Goal: Task Accomplishment & Management: Use online tool/utility

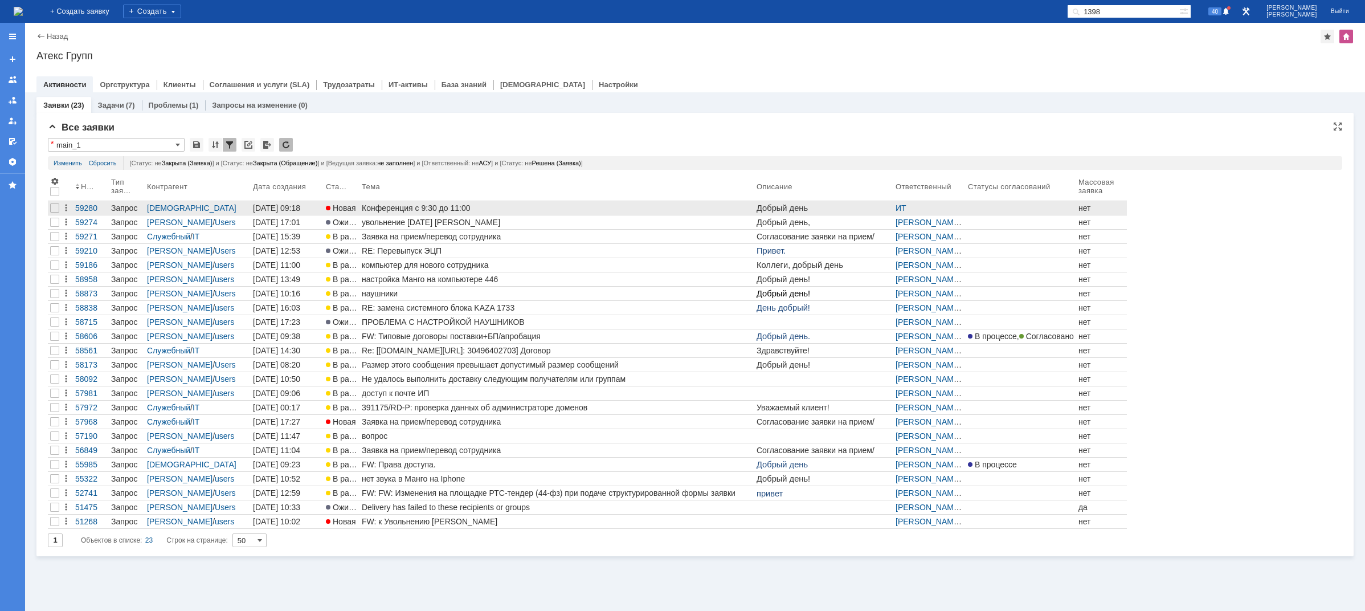
click at [385, 209] on div "Конференция с 9:30 до 11:00" at bounding box center [557, 207] width 390 height 9
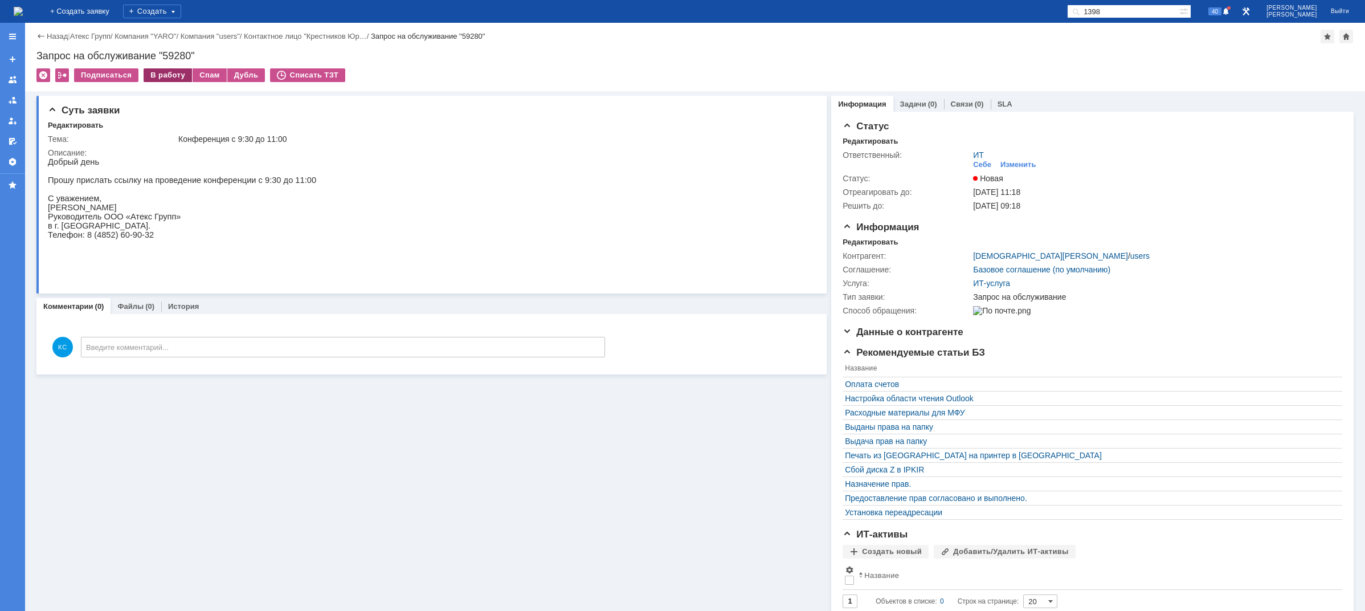
click at [158, 71] on div "В работу" at bounding box center [168, 75] width 48 height 14
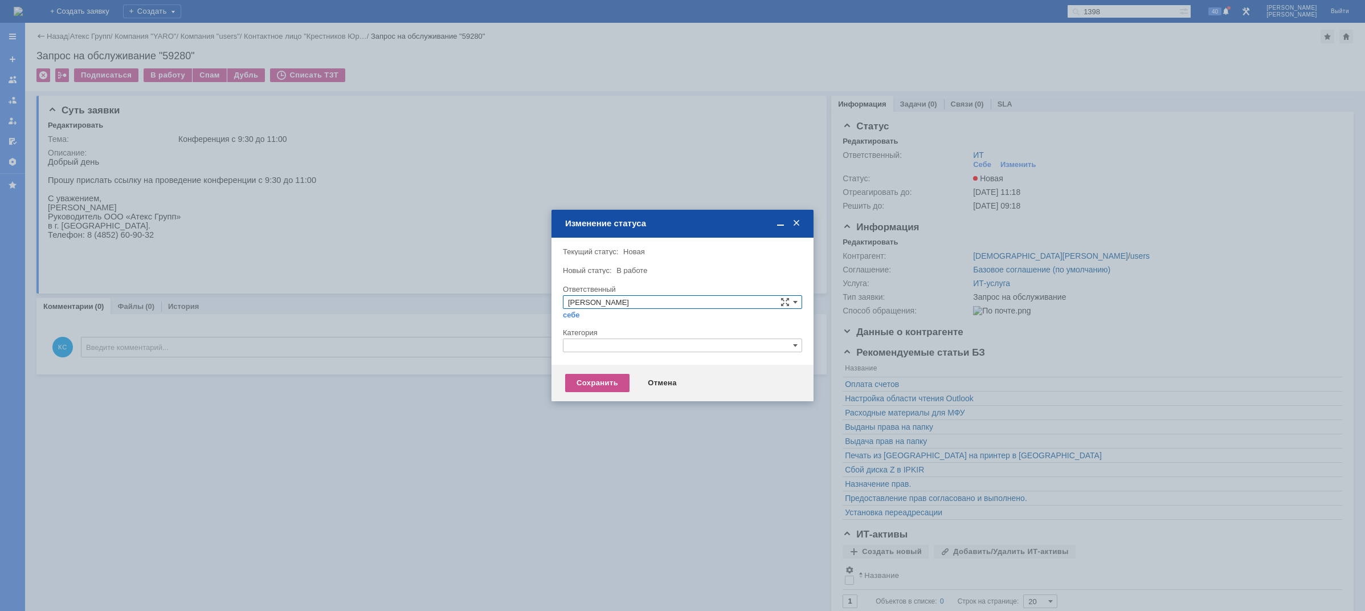
click at [649, 341] on input "text" at bounding box center [682, 345] width 239 height 14
click at [604, 393] on div "Прочее" at bounding box center [682, 399] width 238 height 13
click at [593, 378] on div "Сохранить" at bounding box center [597, 383] width 64 height 18
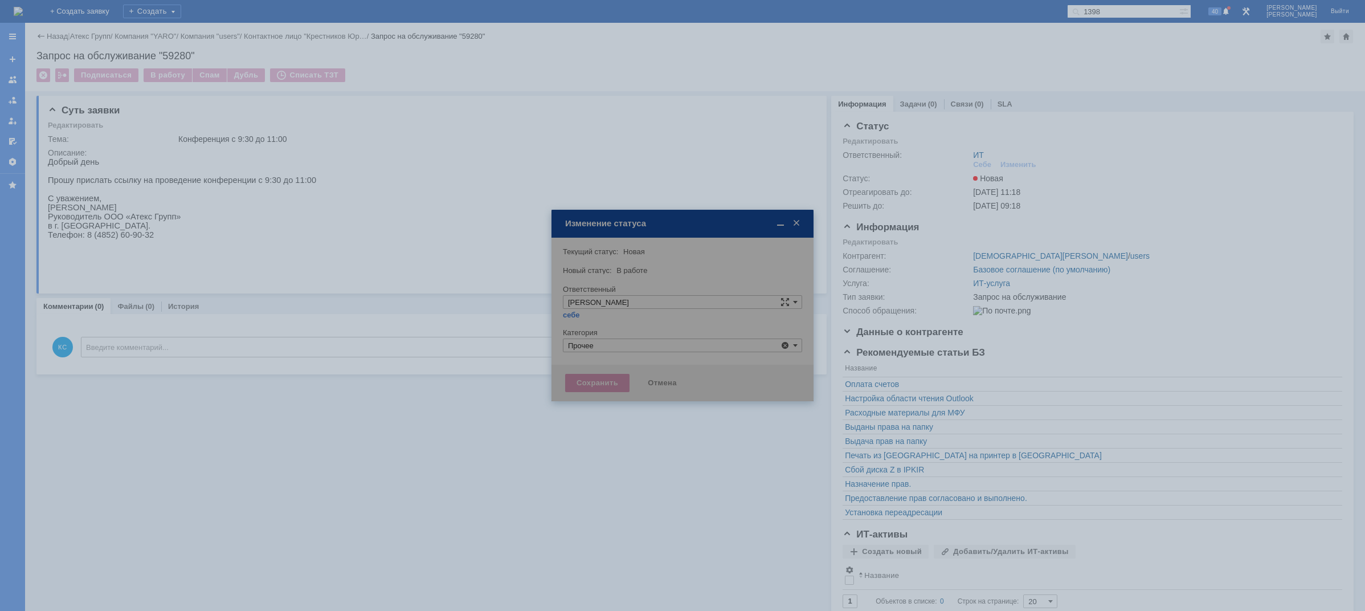
type input "Прочее"
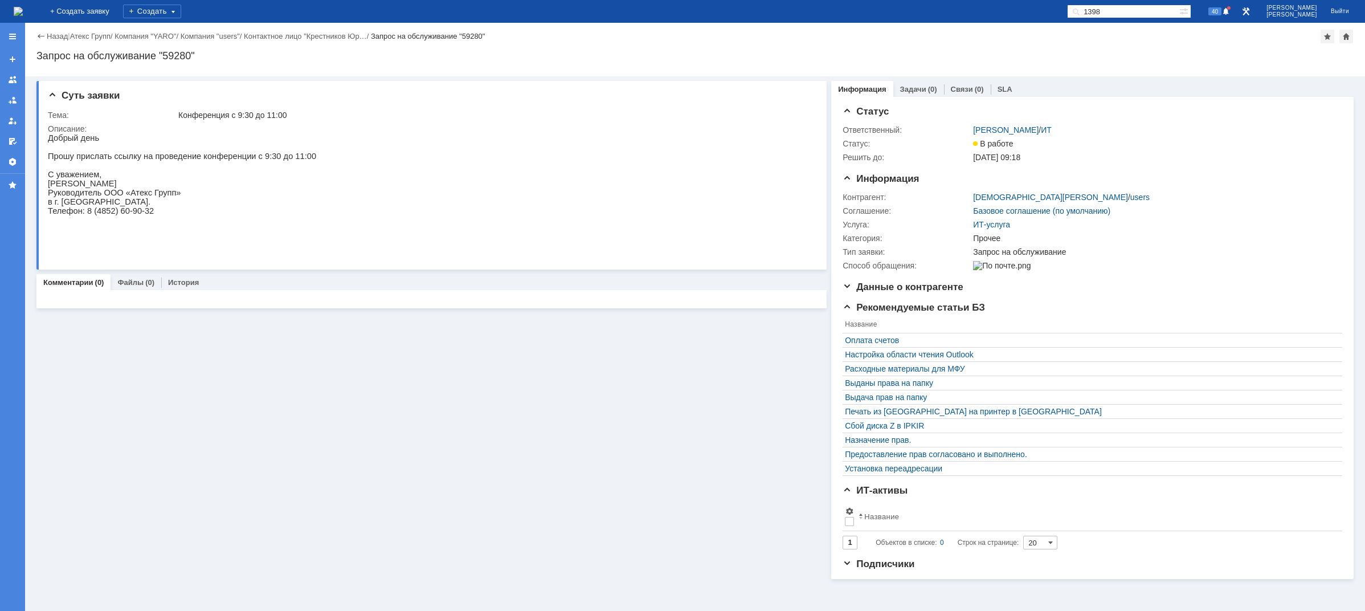
click at [23, 11] on img at bounding box center [18, 11] width 9 height 9
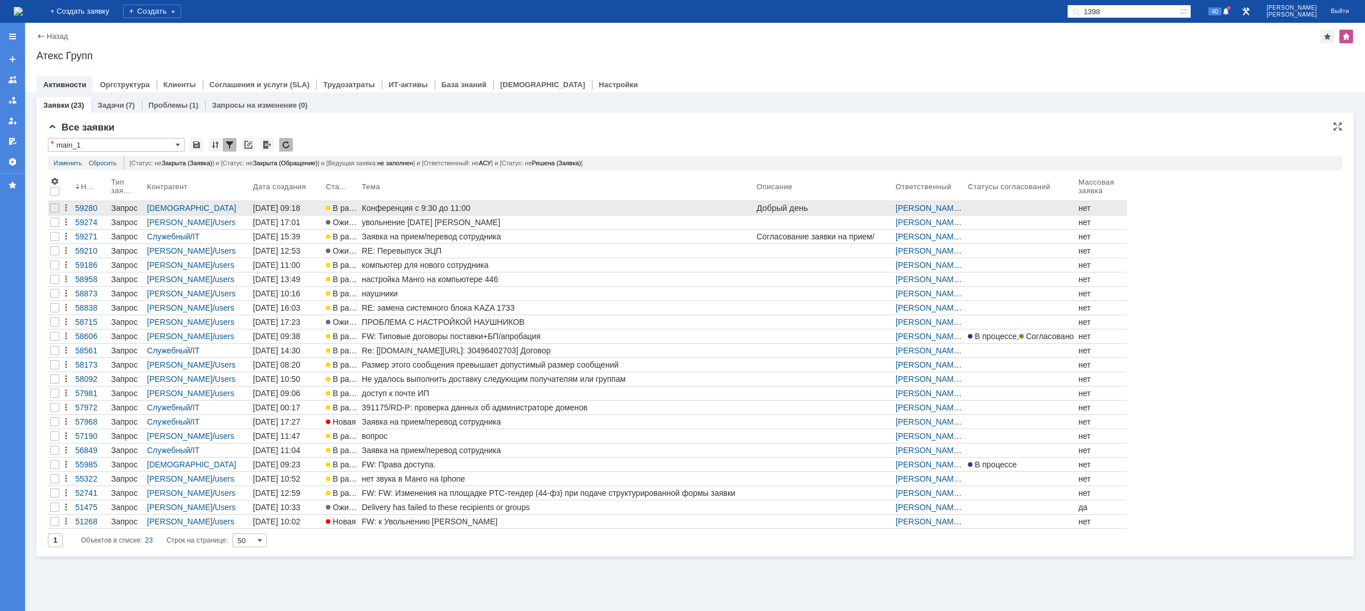
click at [435, 211] on div "Конференция с 9:30 до 11:00" at bounding box center [557, 207] width 390 height 9
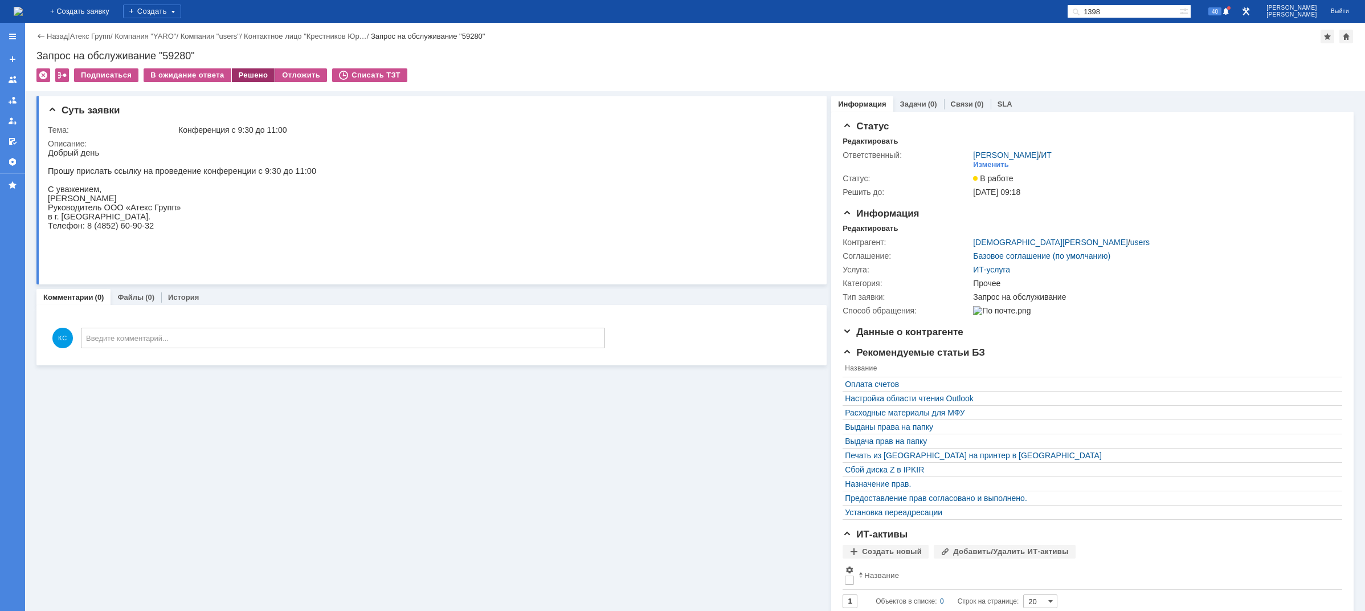
click at [250, 75] on div "Решено" at bounding box center [253, 75] width 43 height 14
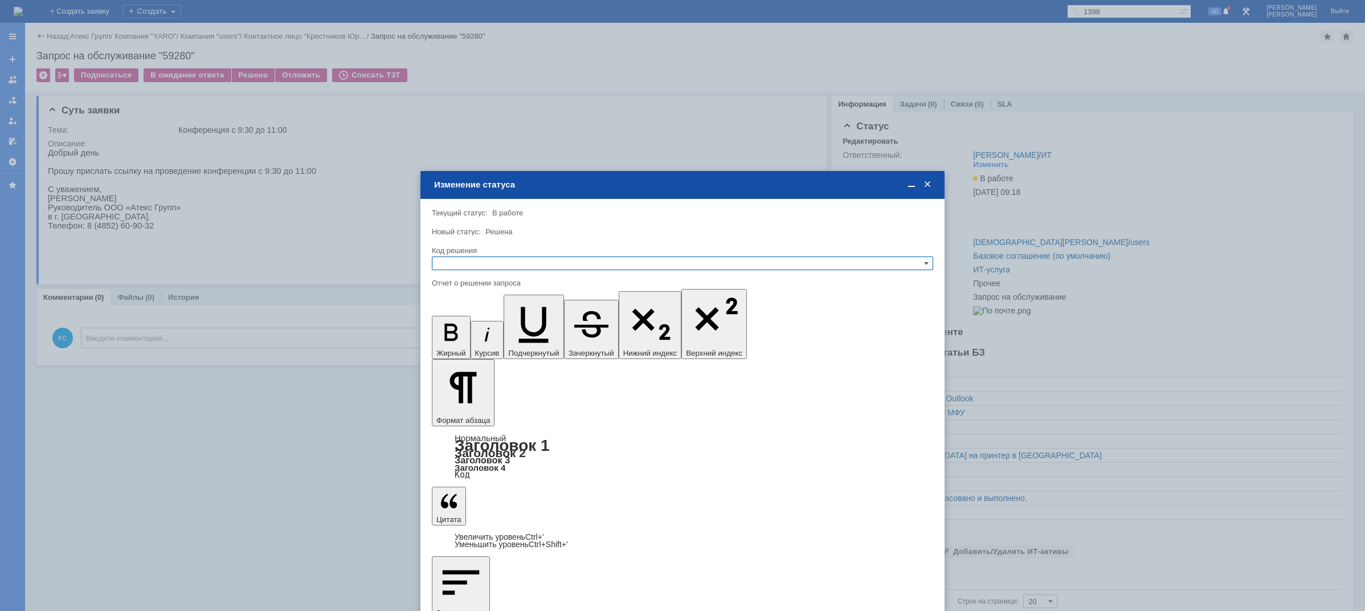
click at [510, 262] on input "text" at bounding box center [682, 263] width 501 height 14
click at [489, 321] on span "Решено" at bounding box center [682, 318] width 491 height 9
type input "Решено"
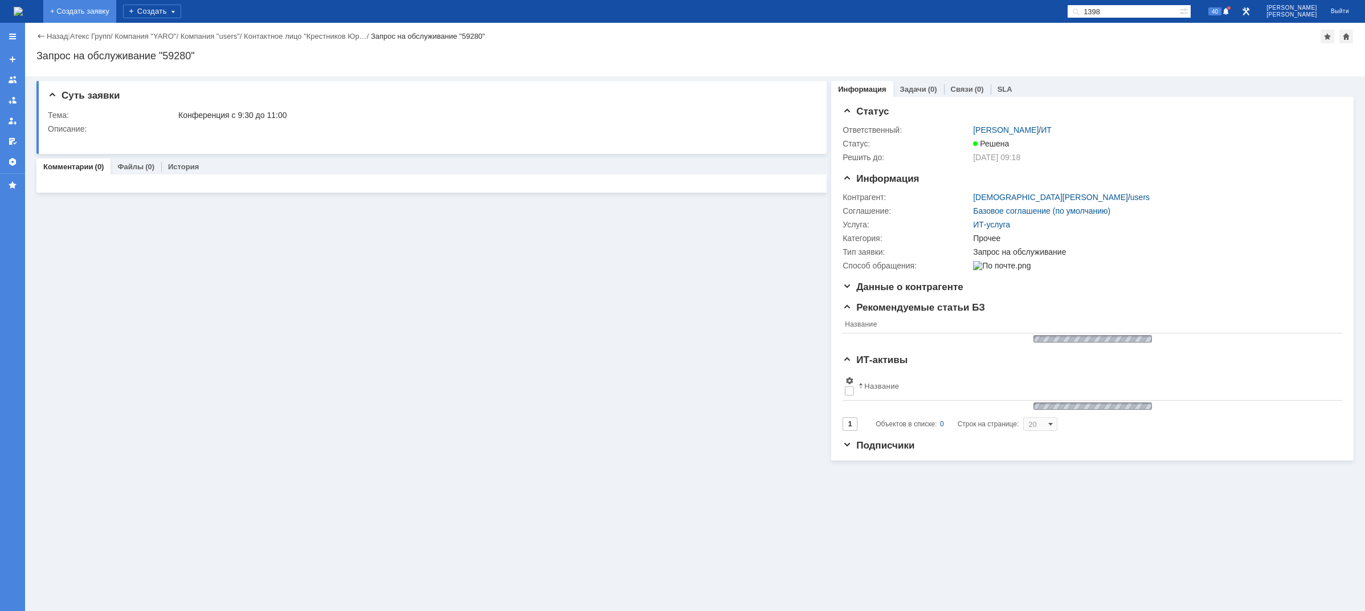
click at [116, 10] on link "+ Создать заявку" at bounding box center [79, 11] width 73 height 23
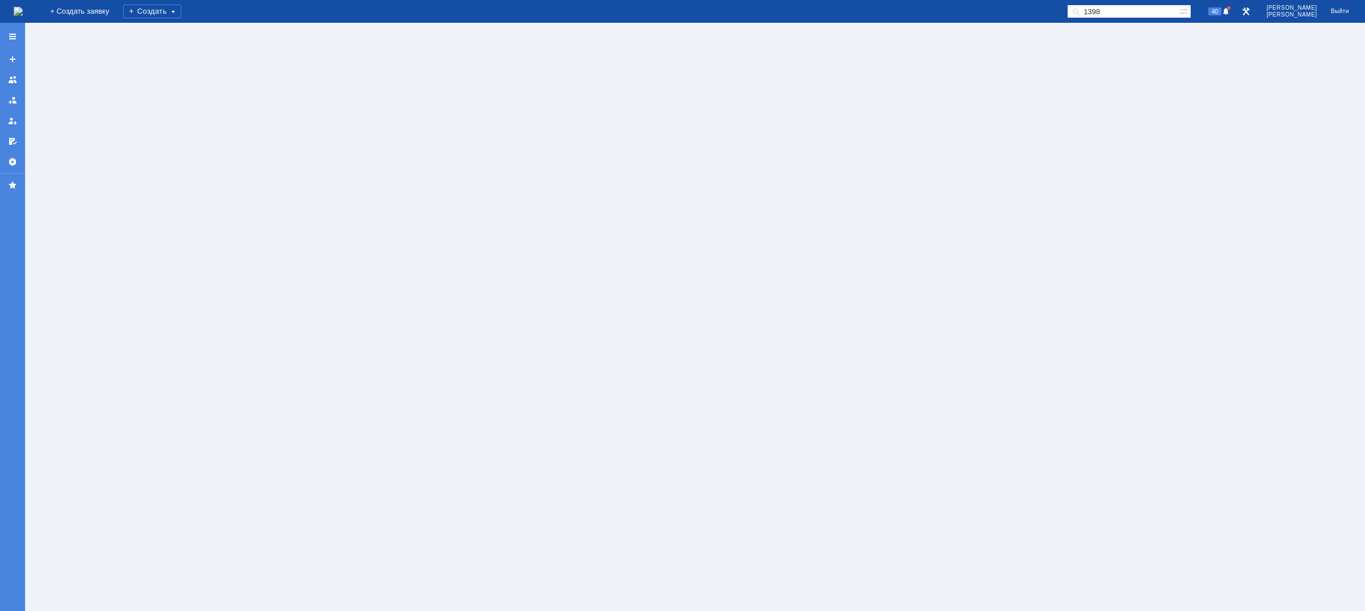
click at [23, 8] on img at bounding box center [18, 11] width 9 height 9
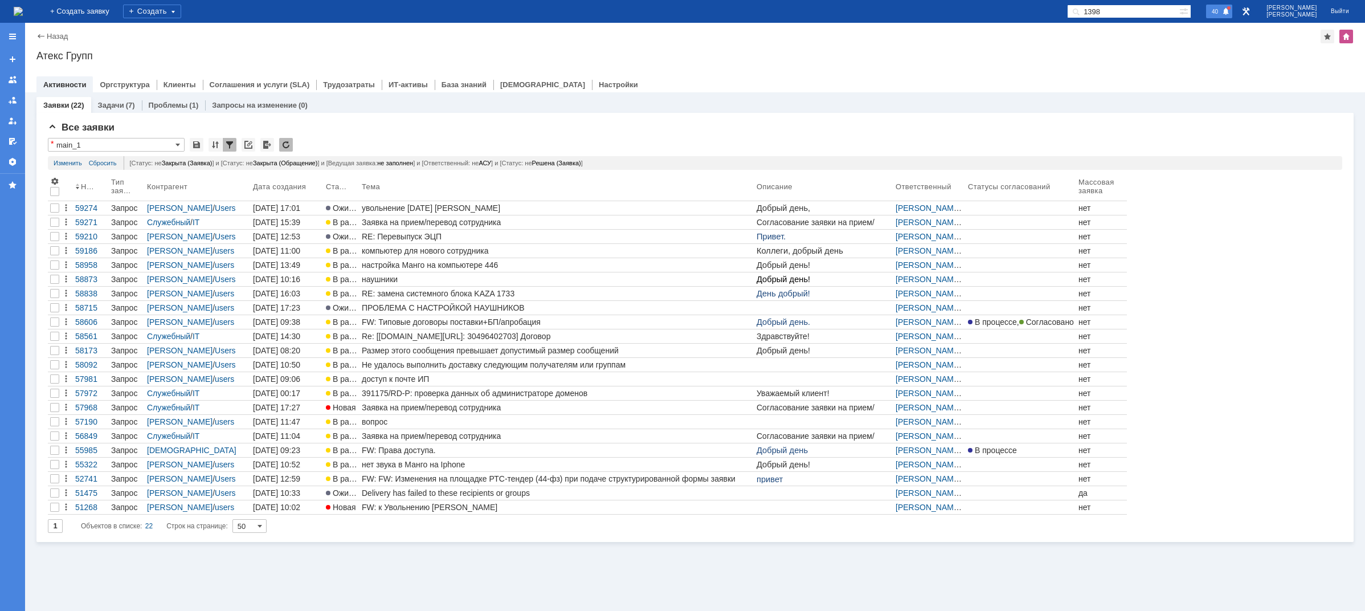
click at [1222, 14] on span "40" at bounding box center [1214, 11] width 13 height 8
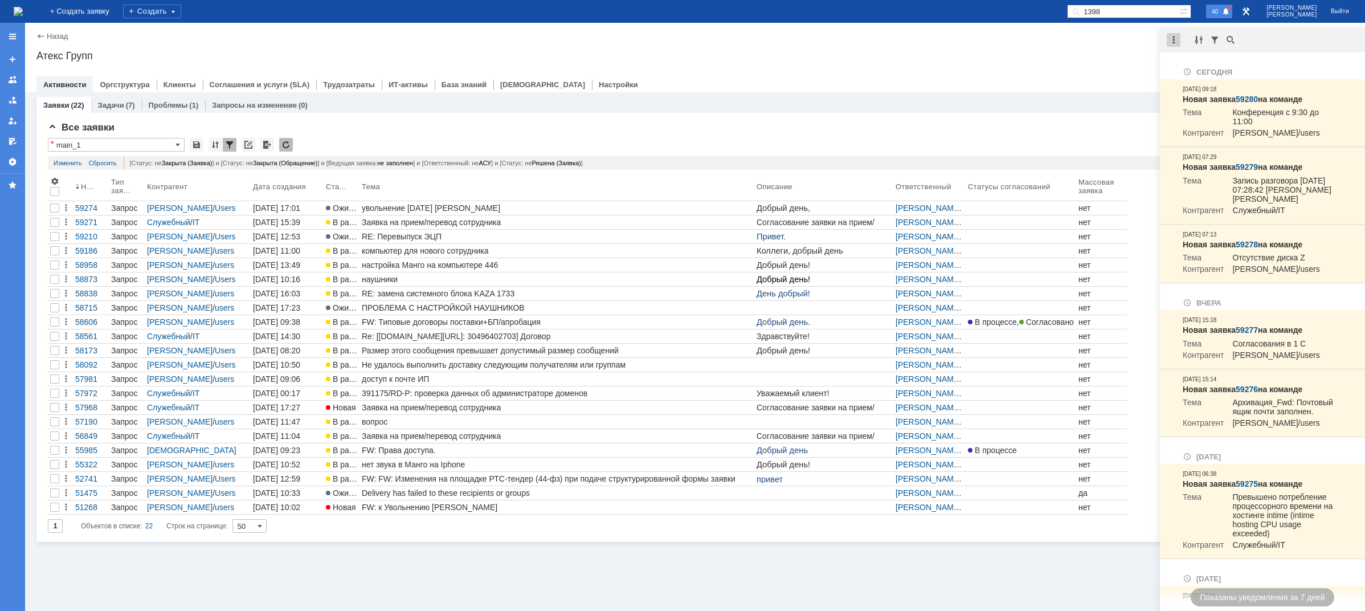
click at [1169, 40] on div at bounding box center [1174, 40] width 14 height 14
click at [1182, 76] on div "Отметить уведомления прочитанными" at bounding box center [1252, 68] width 166 height 17
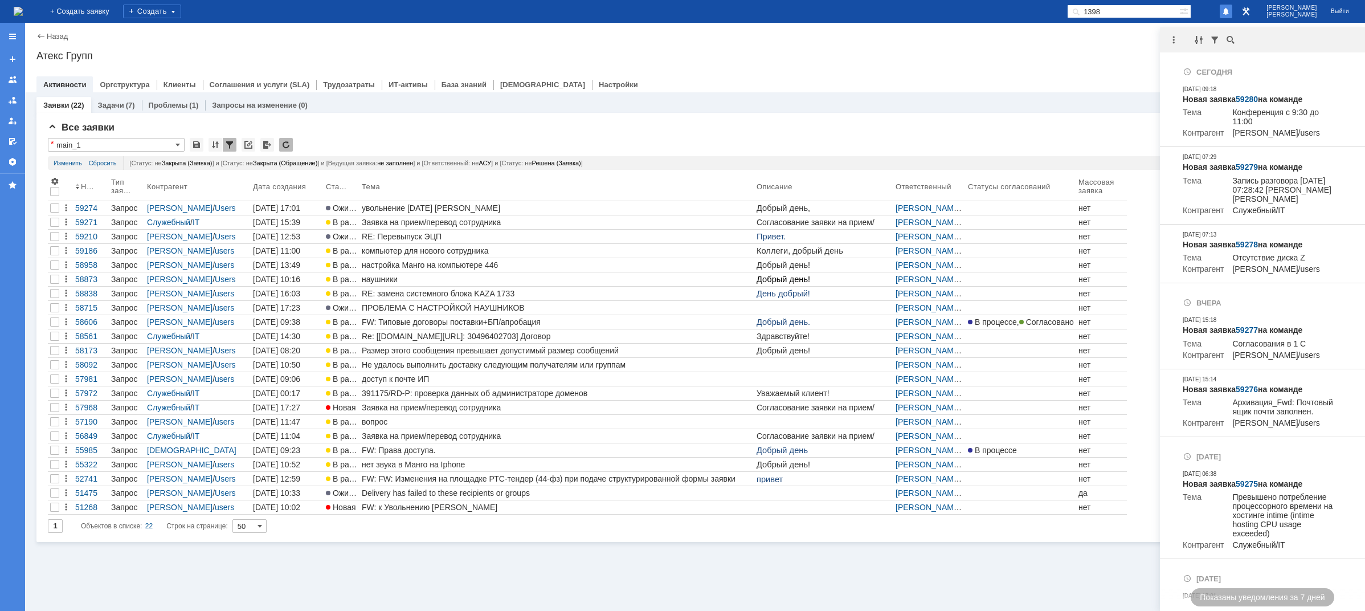
click at [1096, 54] on div "Атекс Групп" at bounding box center [694, 55] width 1317 height 11
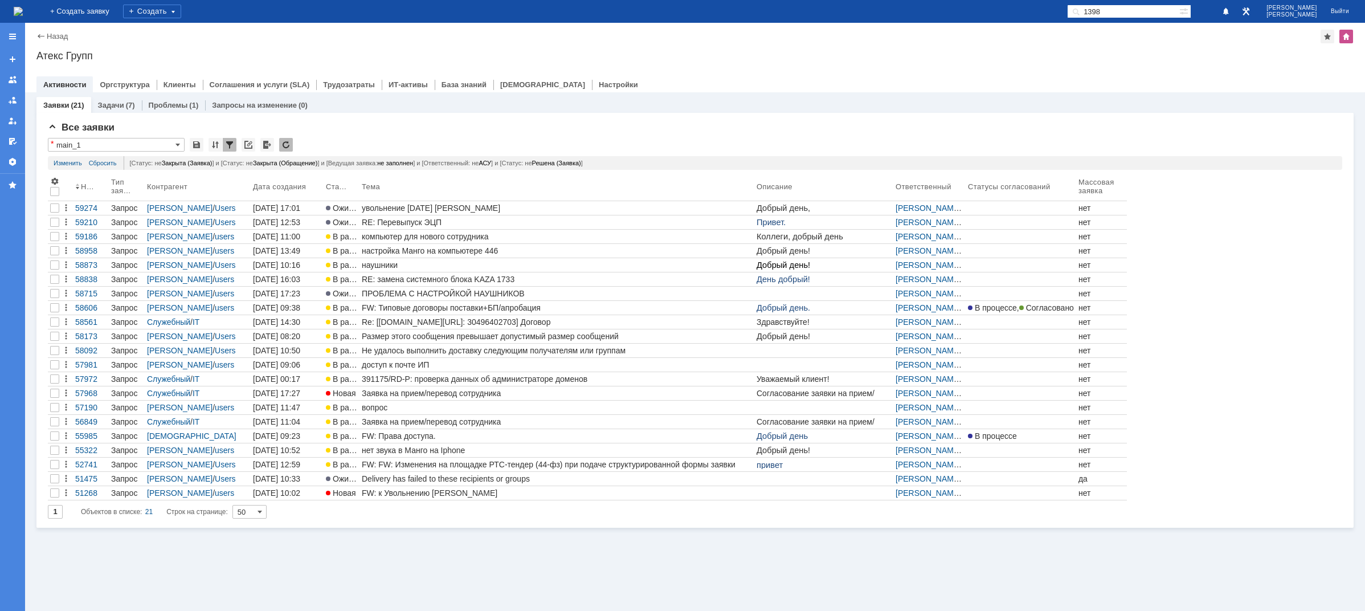
click at [23, 12] on img at bounding box center [18, 11] width 9 height 9
click at [23, 9] on img at bounding box center [18, 11] width 9 height 9
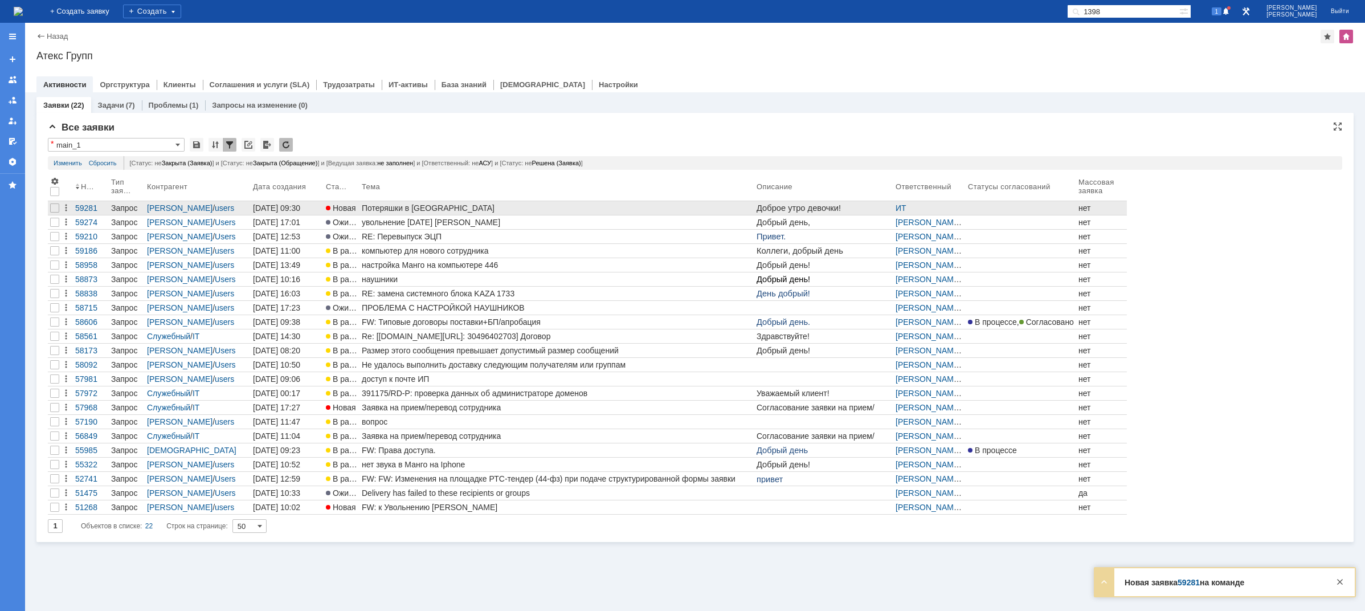
click at [439, 208] on div "Потеряшки в [GEOGRAPHIC_DATA]" at bounding box center [557, 207] width 390 height 9
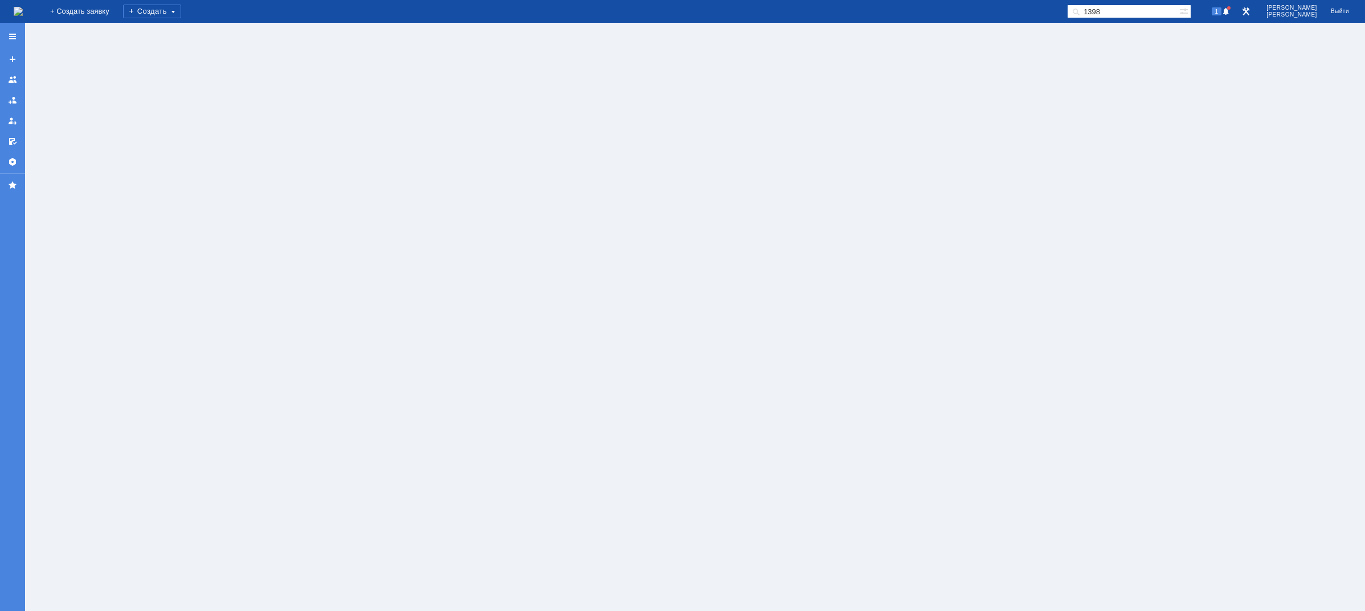
click at [23, 15] on img at bounding box center [18, 11] width 9 height 9
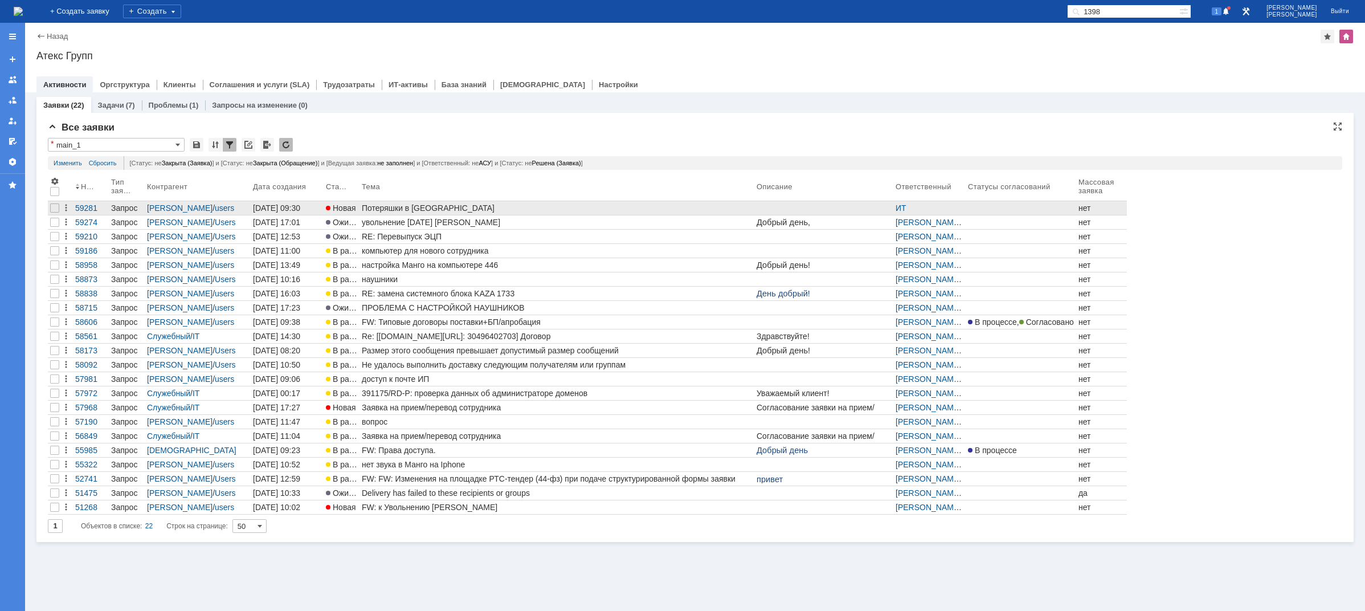
click at [405, 206] on div "Потеряшки в [GEOGRAPHIC_DATA]" at bounding box center [557, 207] width 390 height 9
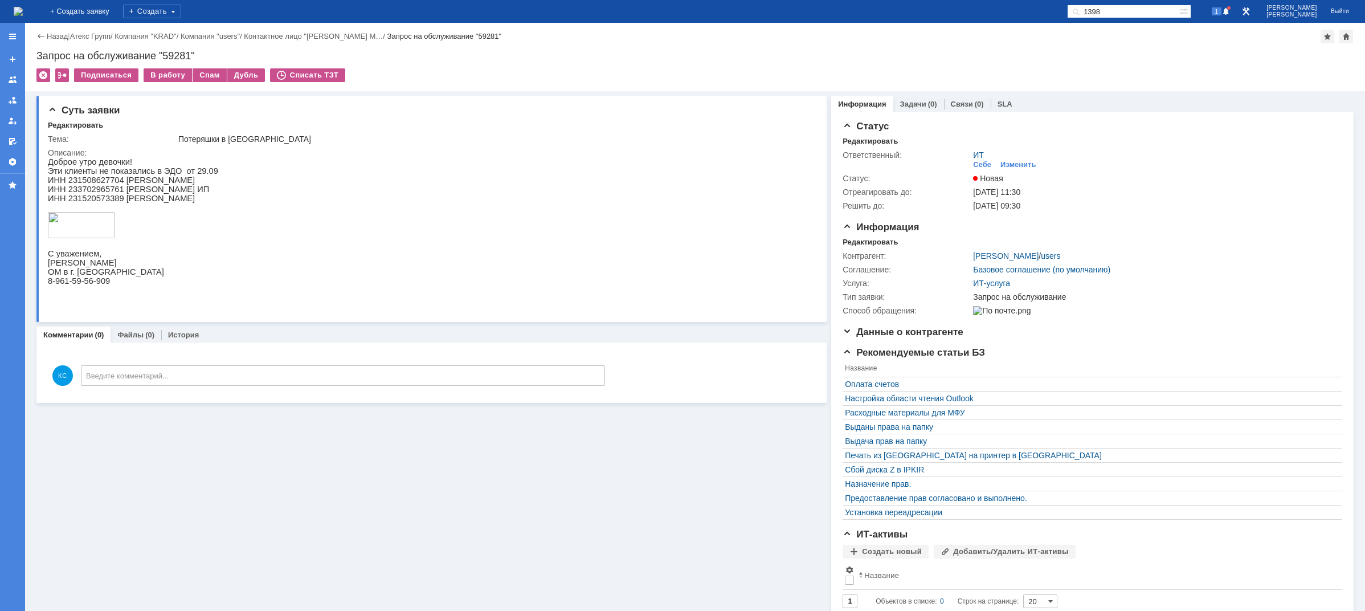
click at [156, 175] on p "Эти клиенты не показались в ЭДО от 29.09" at bounding box center [133, 170] width 170 height 9
click at [1004, 160] on div "Изменить" at bounding box center [1018, 164] width 36 height 9
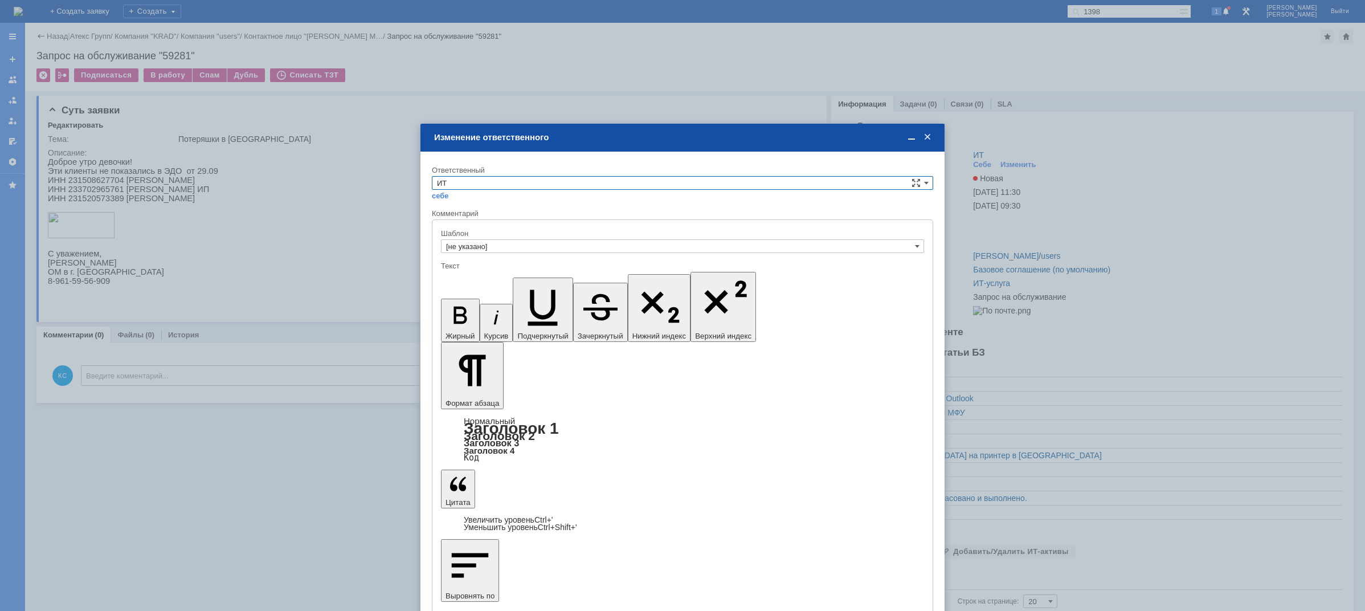
click at [530, 182] on input "ИТ" at bounding box center [682, 183] width 501 height 14
click at [458, 277] on span "АСУ" at bounding box center [682, 277] width 491 height 9
type input "АСУ"
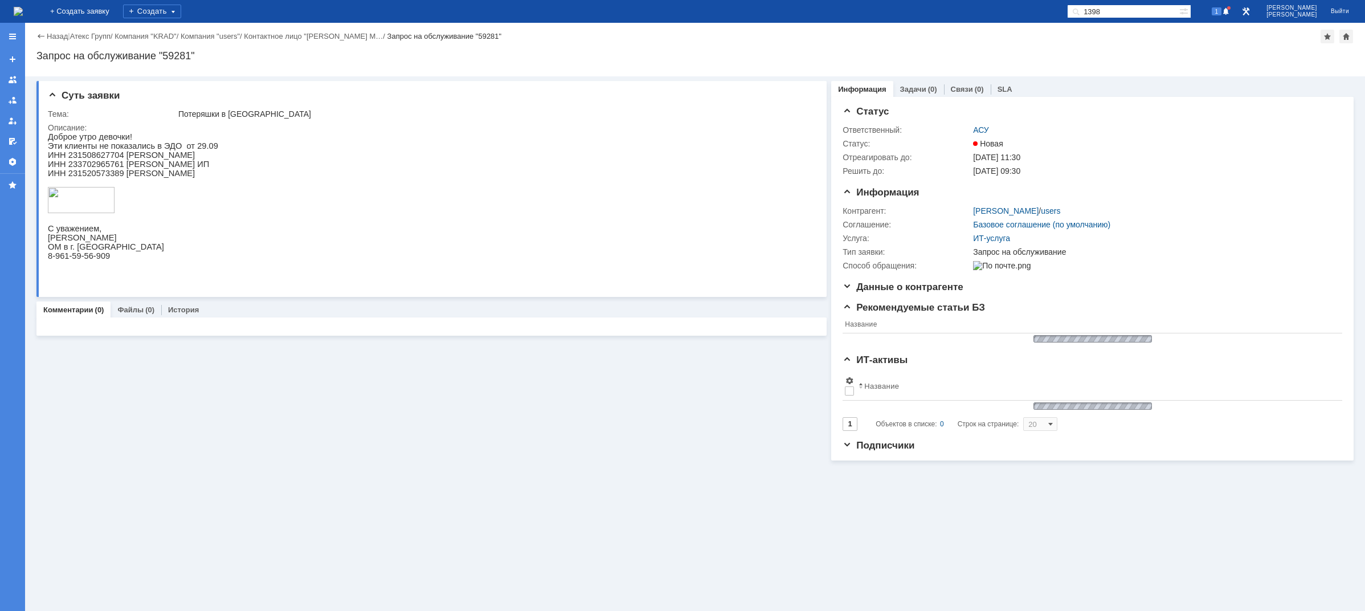
click at [23, 16] on img at bounding box center [18, 11] width 9 height 9
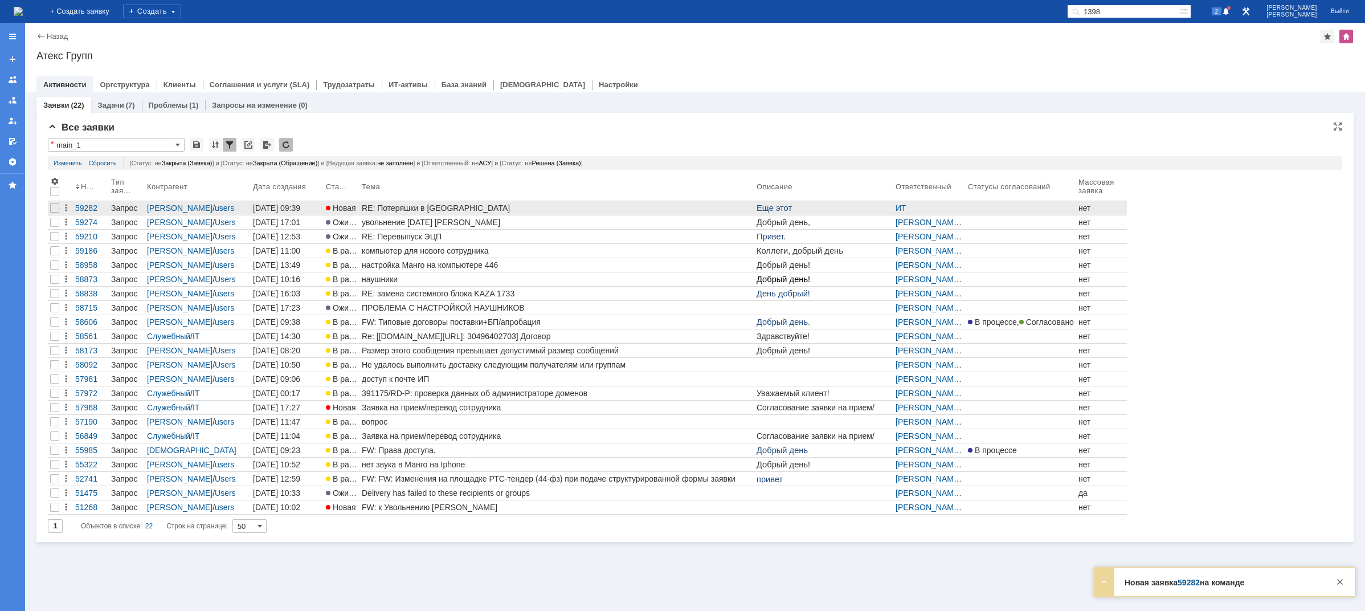
click at [423, 211] on div "RE: Потеряшки в [GEOGRAPHIC_DATA]" at bounding box center [557, 207] width 390 height 9
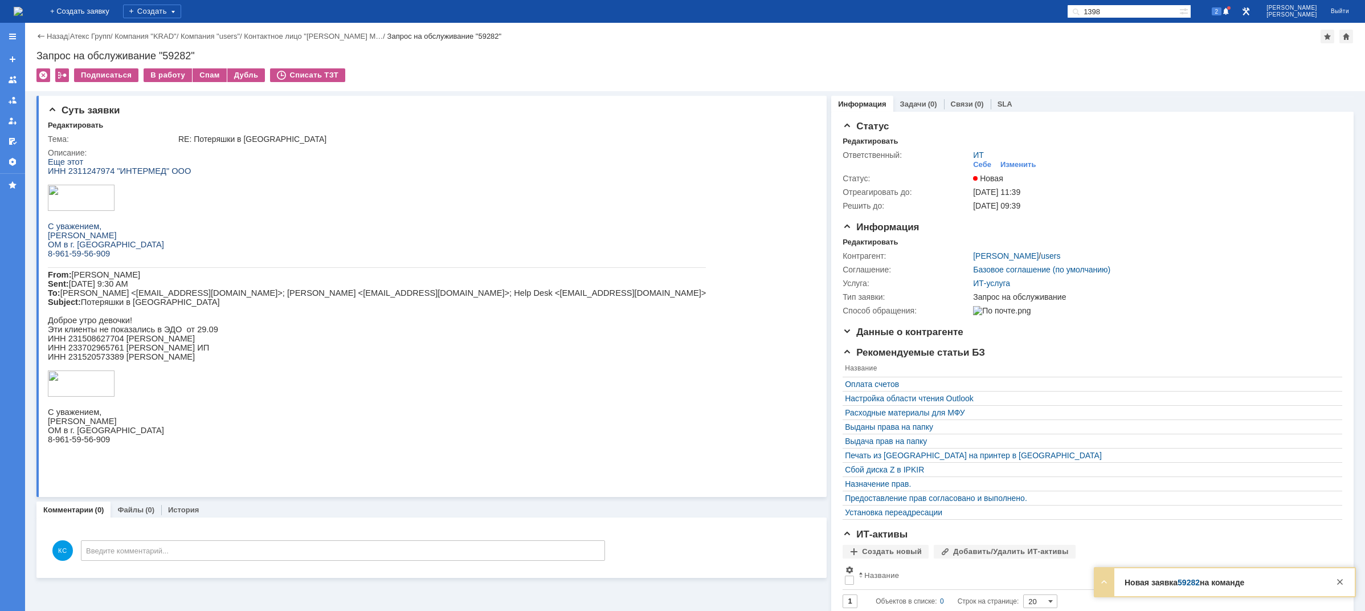
click at [23, 16] on img at bounding box center [18, 11] width 9 height 9
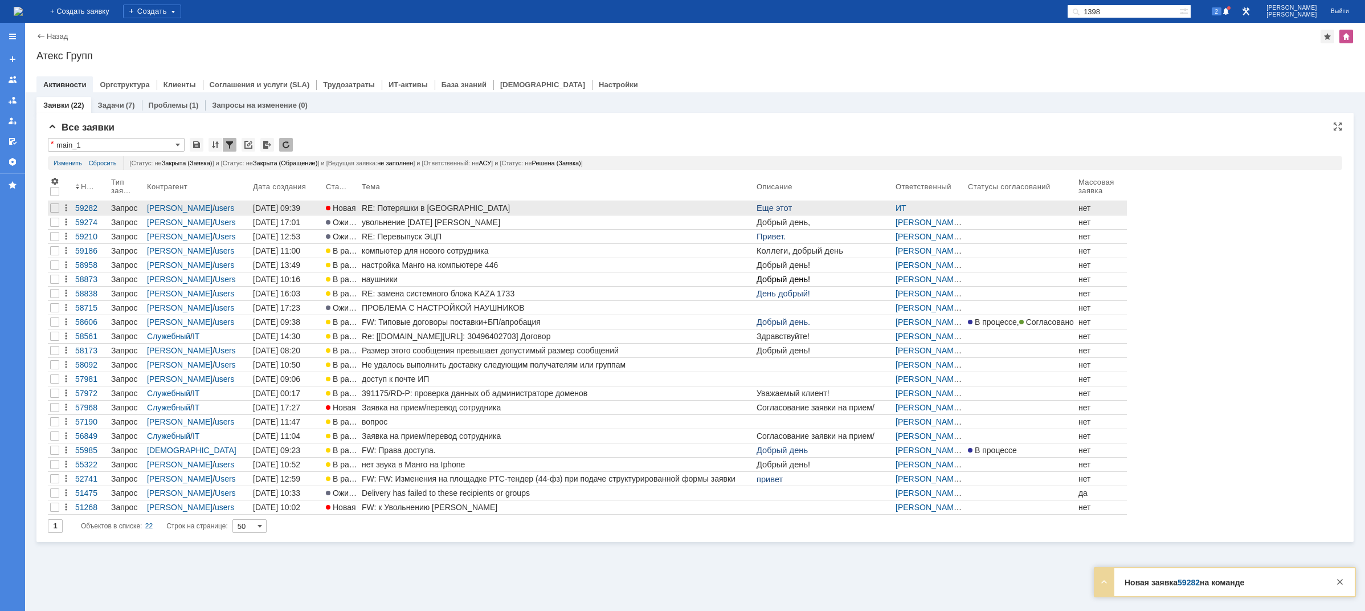
click at [432, 208] on div "RE: Потеряшки в [GEOGRAPHIC_DATA]" at bounding box center [557, 207] width 390 height 9
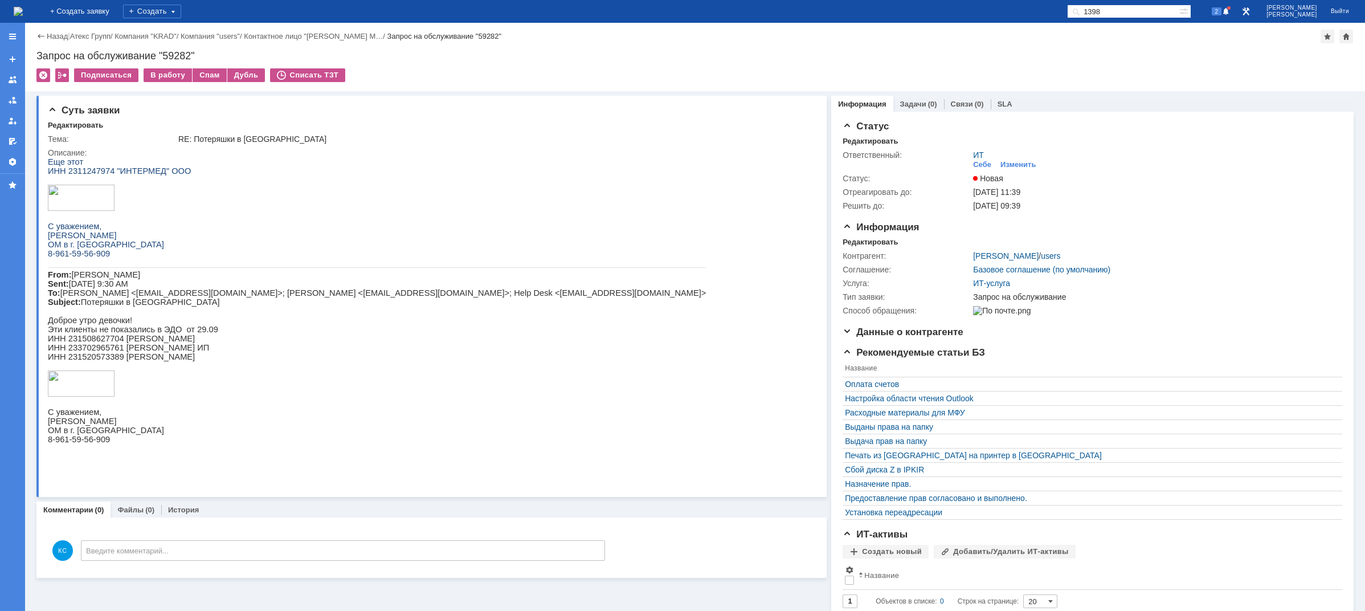
click at [23, 10] on img at bounding box center [18, 11] width 9 height 9
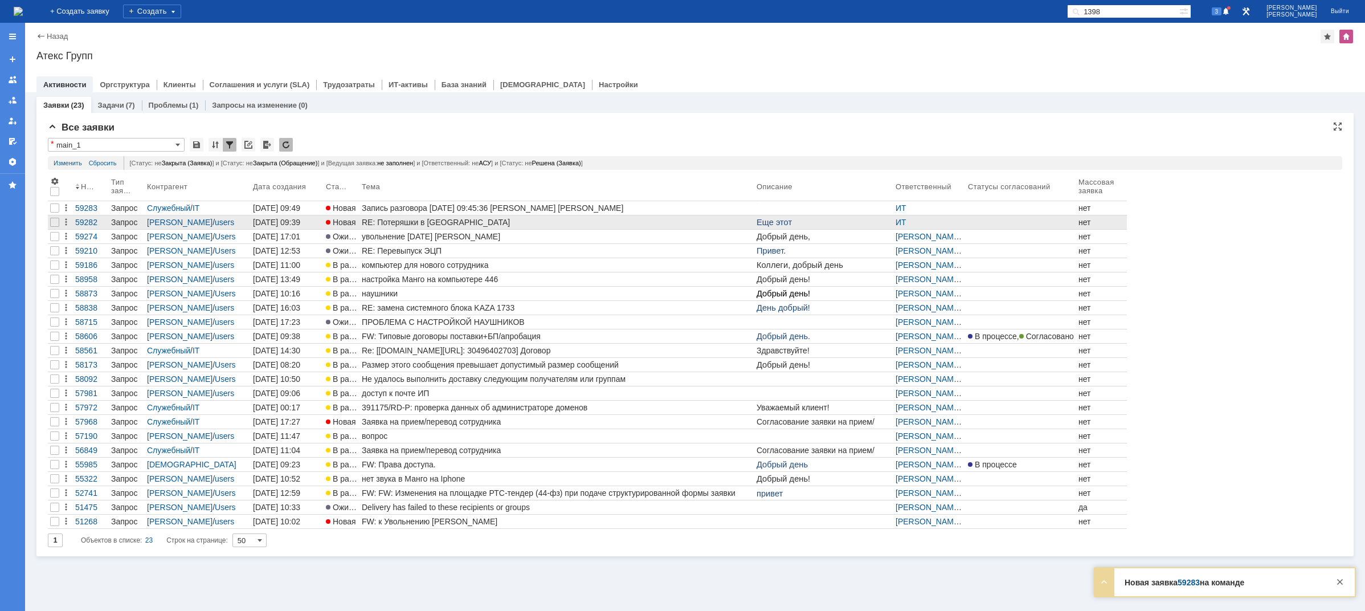
click at [394, 226] on div "RE: Потеряшки в [GEOGRAPHIC_DATA]" at bounding box center [557, 222] width 390 height 9
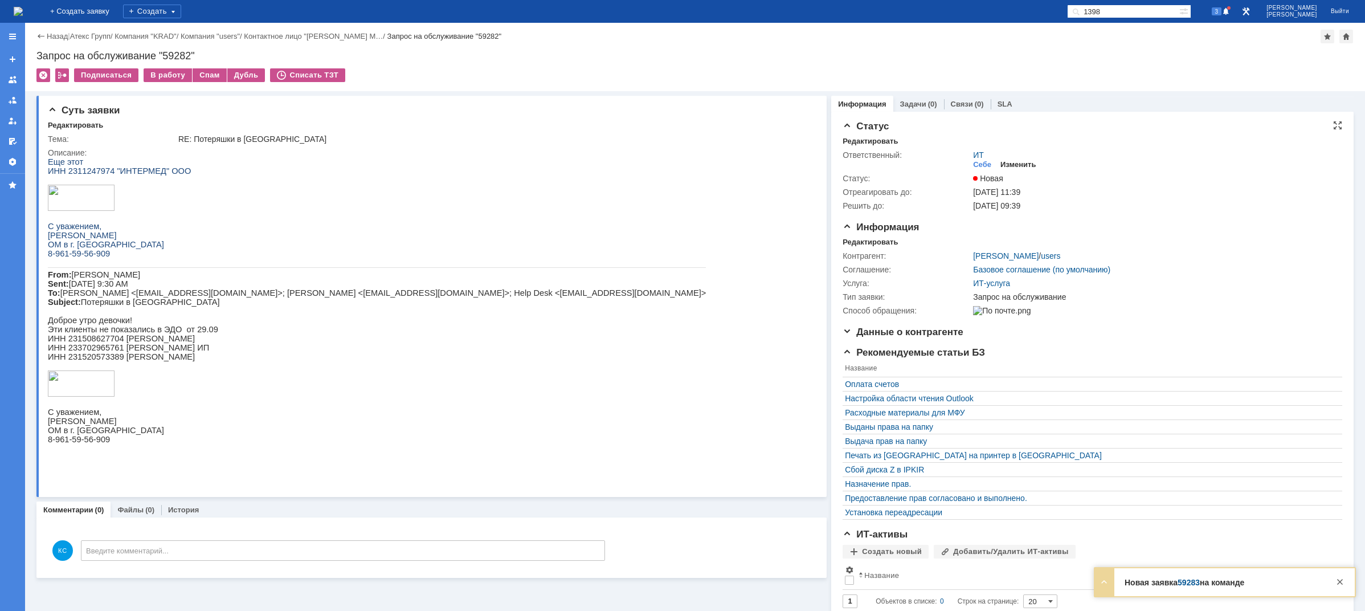
click at [1008, 163] on div "Изменить" at bounding box center [1018, 164] width 36 height 9
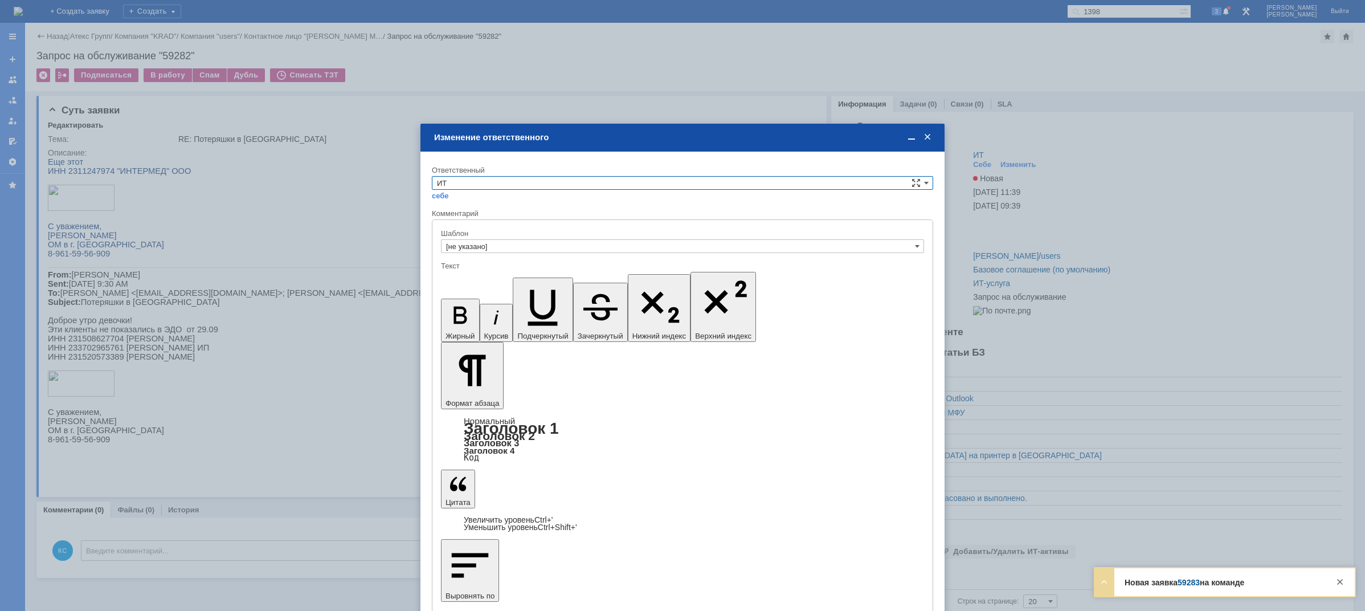
click at [550, 186] on input "ИТ" at bounding box center [682, 183] width 501 height 14
click at [462, 276] on span "АСУ" at bounding box center [682, 277] width 491 height 9
type input "АСУ"
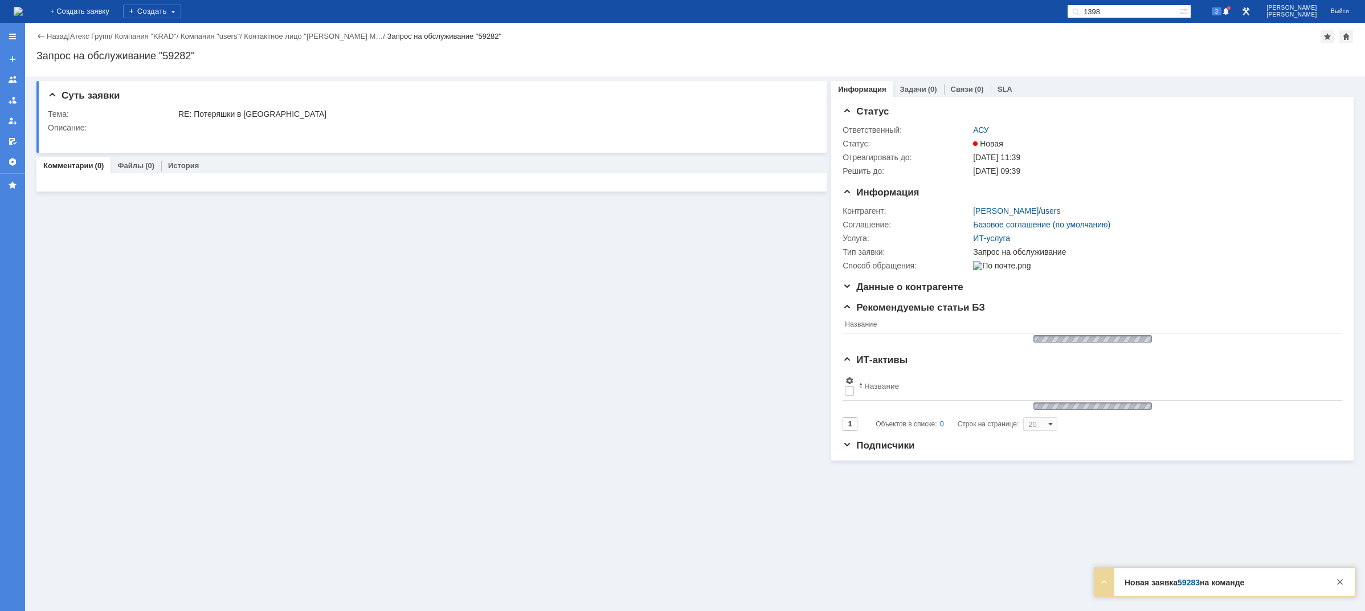
click at [23, 9] on img at bounding box center [18, 11] width 9 height 9
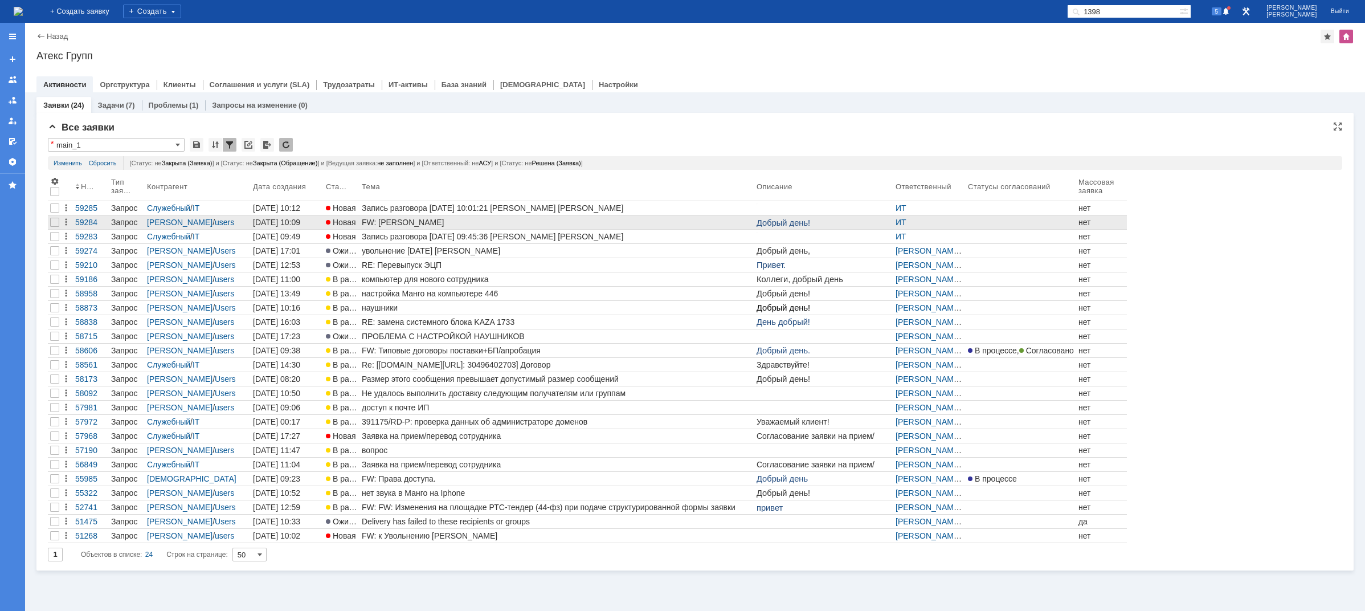
click at [387, 219] on div "FW: [PERSON_NAME]" at bounding box center [557, 222] width 390 height 9
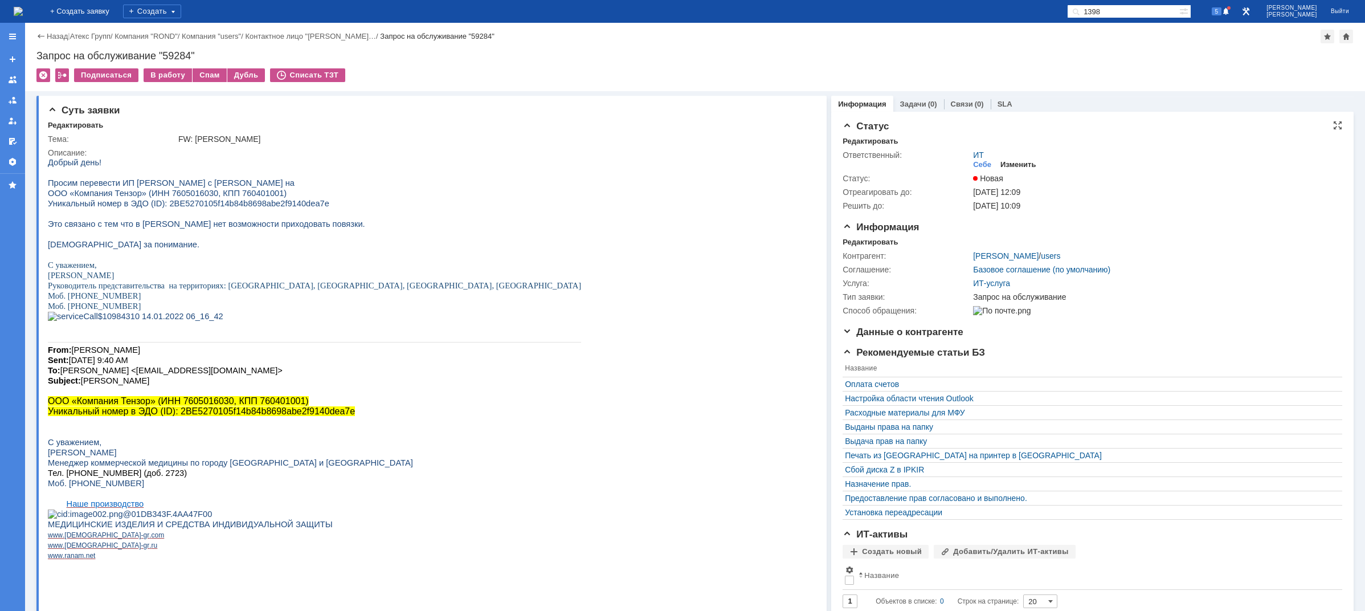
click at [1005, 162] on div "Изменить" at bounding box center [1018, 164] width 36 height 9
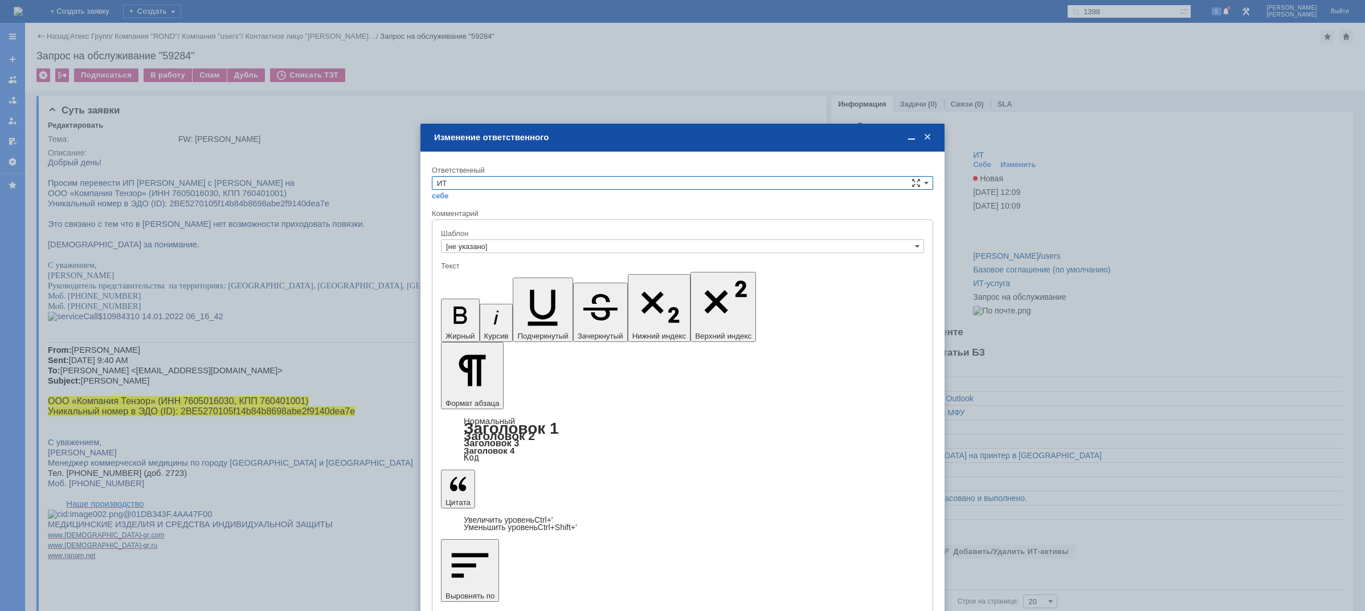
click at [528, 183] on input "ИТ" at bounding box center [682, 183] width 501 height 14
click at [460, 271] on div "АСУ" at bounding box center [682, 277] width 500 height 13
type input "АСУ"
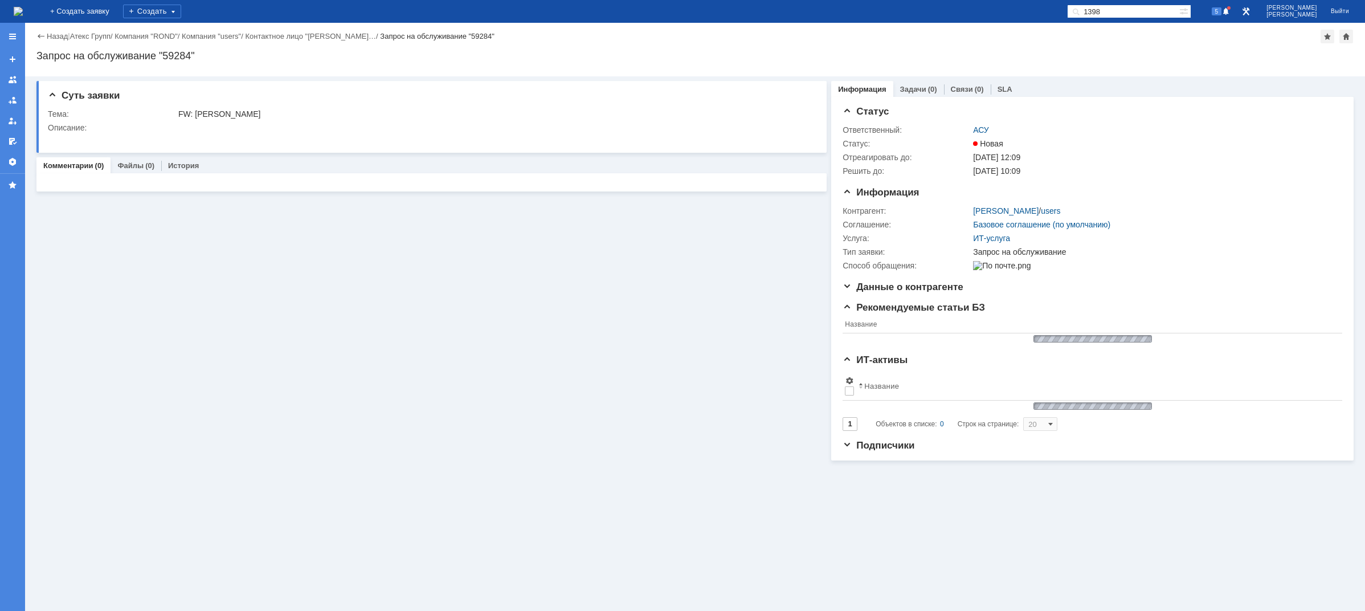
click at [23, 10] on img at bounding box center [18, 11] width 9 height 9
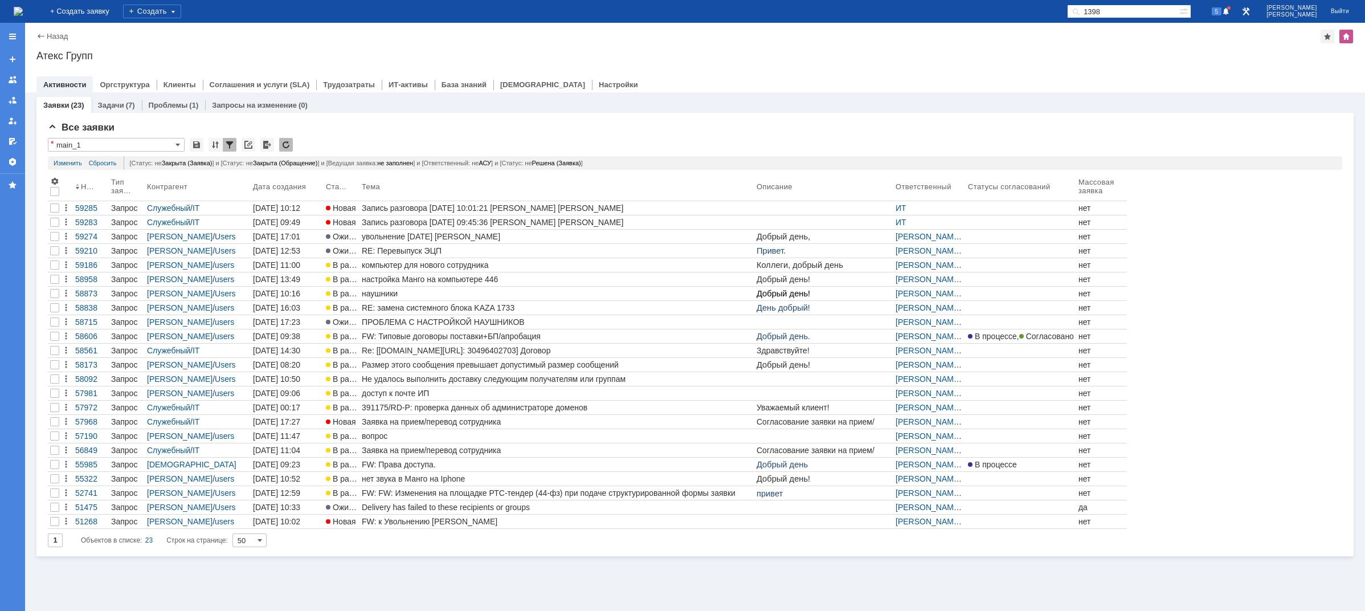
click at [23, 14] on img at bounding box center [18, 11] width 9 height 9
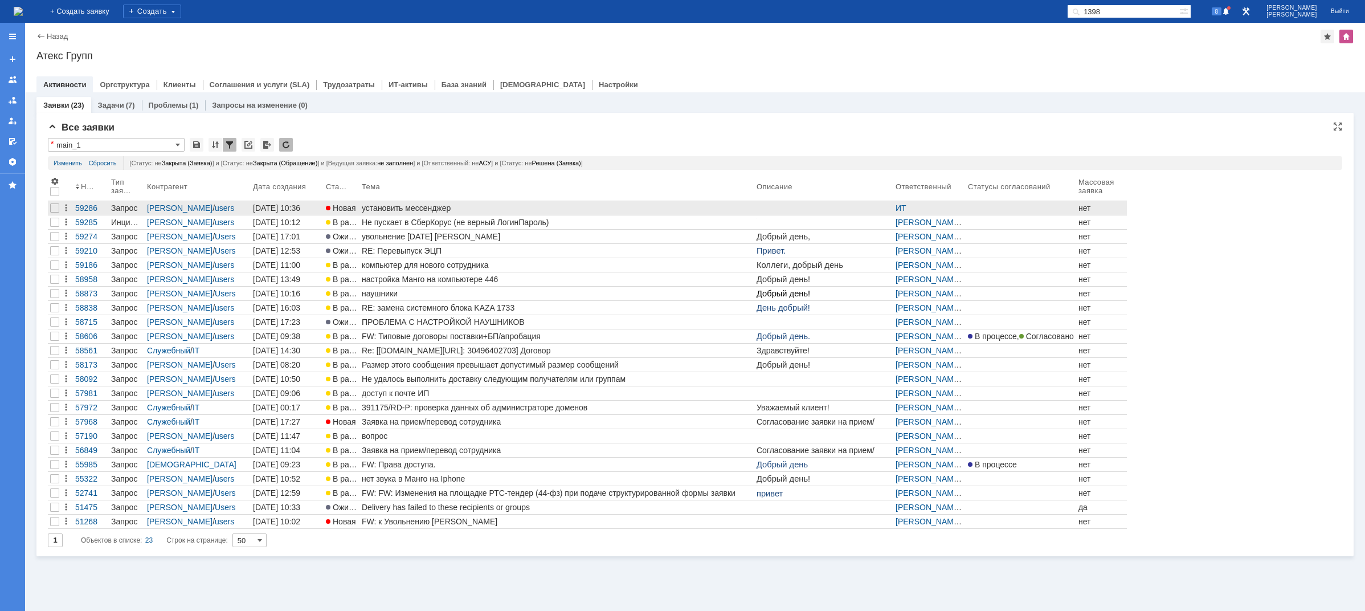
click at [440, 210] on div "установить мессенджер" at bounding box center [557, 207] width 390 height 9
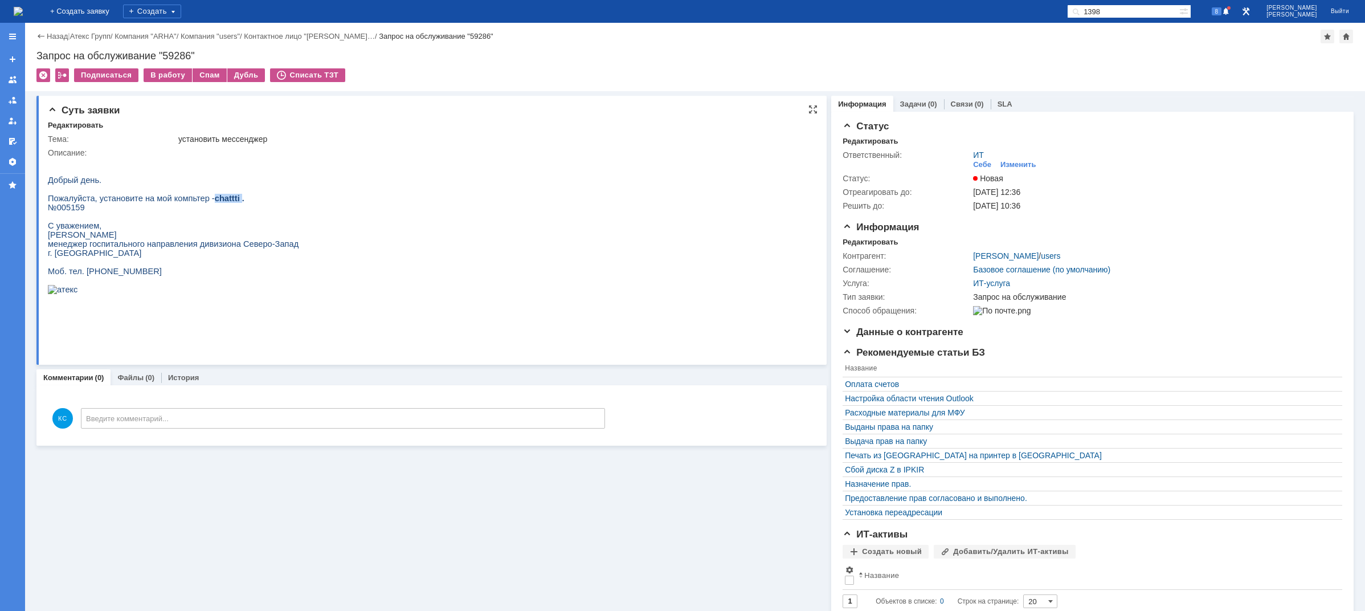
drag, startPoint x: 223, startPoint y: 204, endPoint x: 201, endPoint y: 206, distance: 22.9
click at [201, 203] on p "Пожалуйста, установите на мой компьтер - chattti ." at bounding box center [173, 198] width 251 height 9
copy p "chattti"
click at [23, 7] on img at bounding box center [18, 11] width 9 height 9
